Goal: Obtain resource: Download file/media

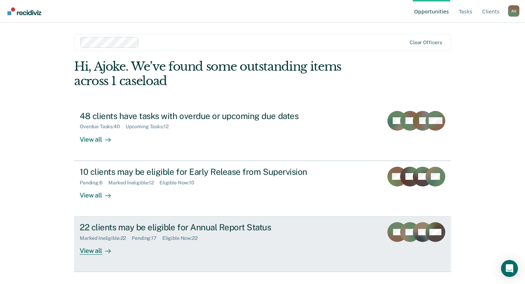
click at [90, 251] on div "View all" at bounding box center [100, 248] width 40 height 14
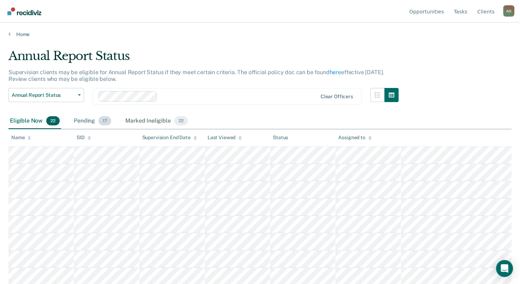
click at [82, 117] on div "Pending 17" at bounding box center [92, 121] width 40 height 16
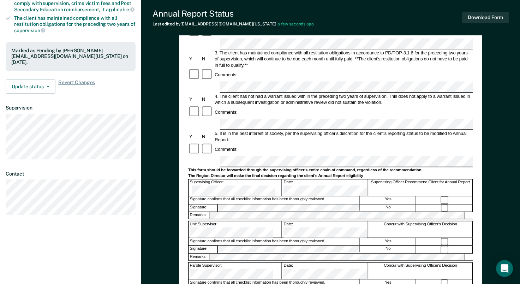
scroll to position [177, 0]
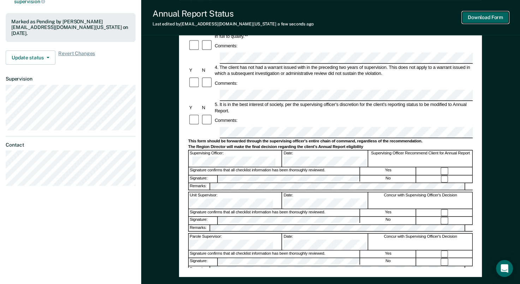
click at [476, 14] on button "Download Form" at bounding box center [485, 18] width 47 height 12
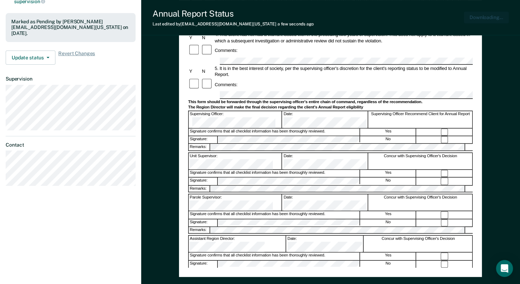
scroll to position [0, 0]
